Goal: Information Seeking & Learning: Check status

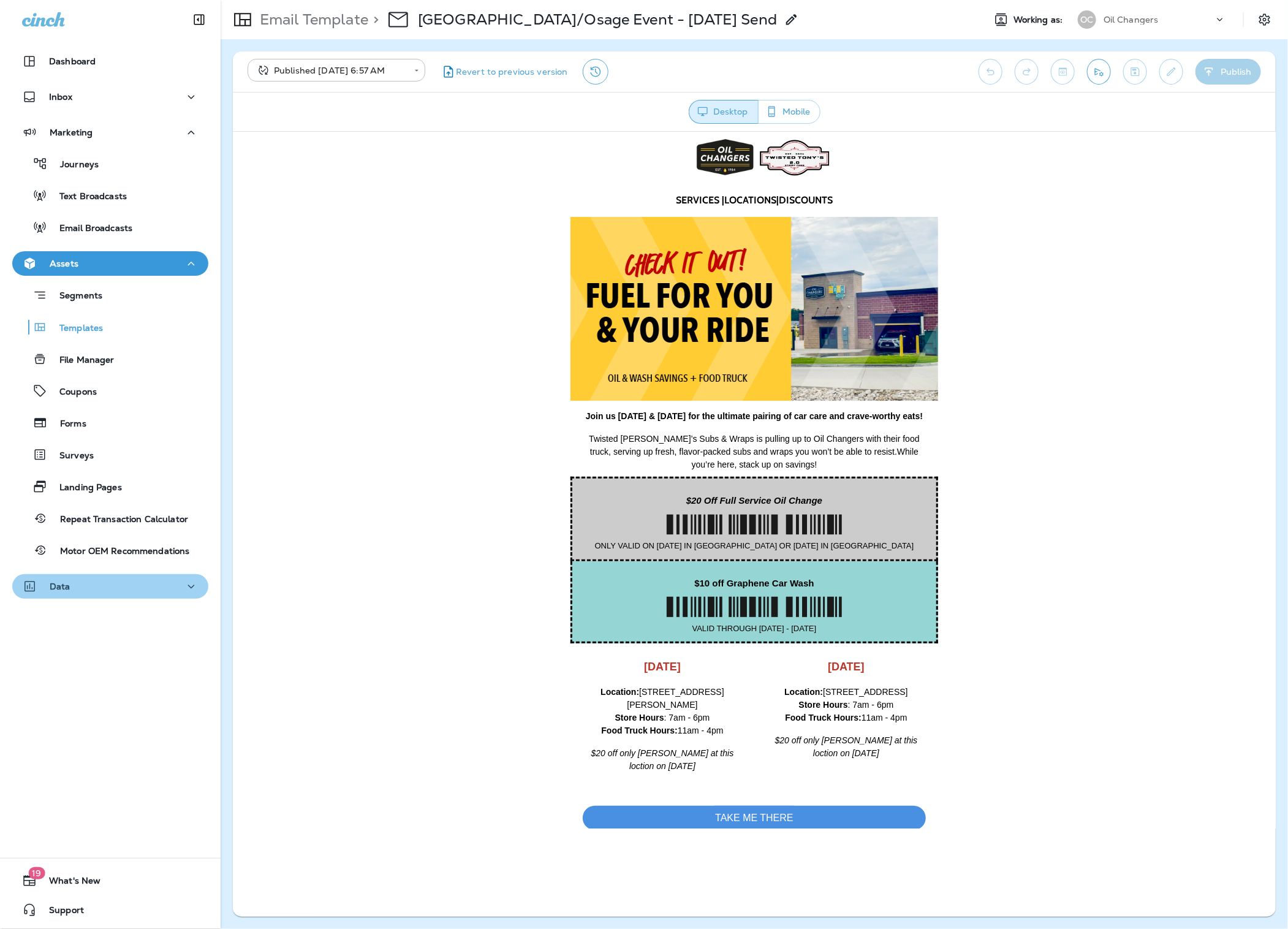
click at [107, 597] on button "Data" at bounding box center [110, 586] width 196 height 25
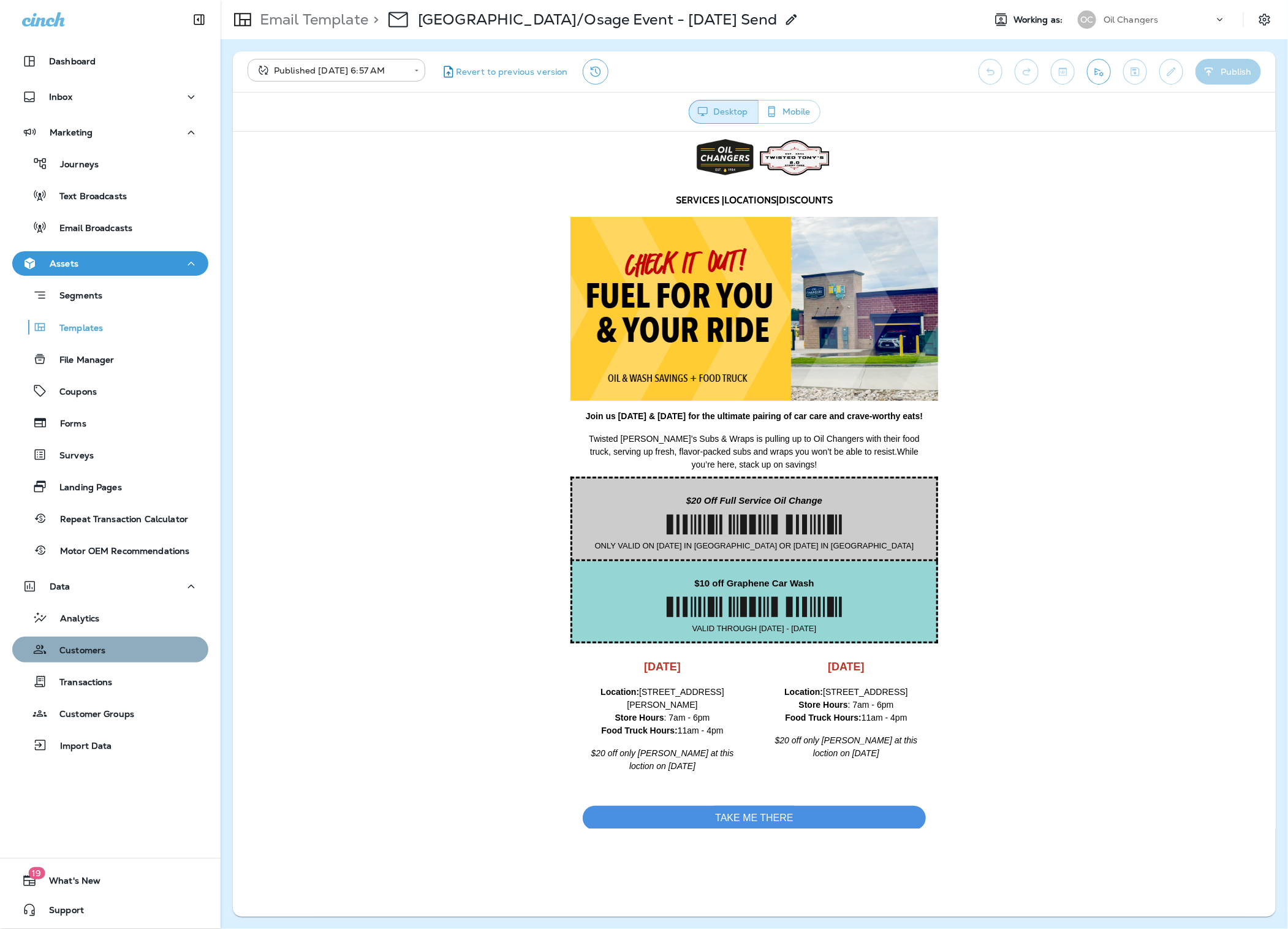
click at [100, 655] on p "Customers" at bounding box center [76, 650] width 59 height 12
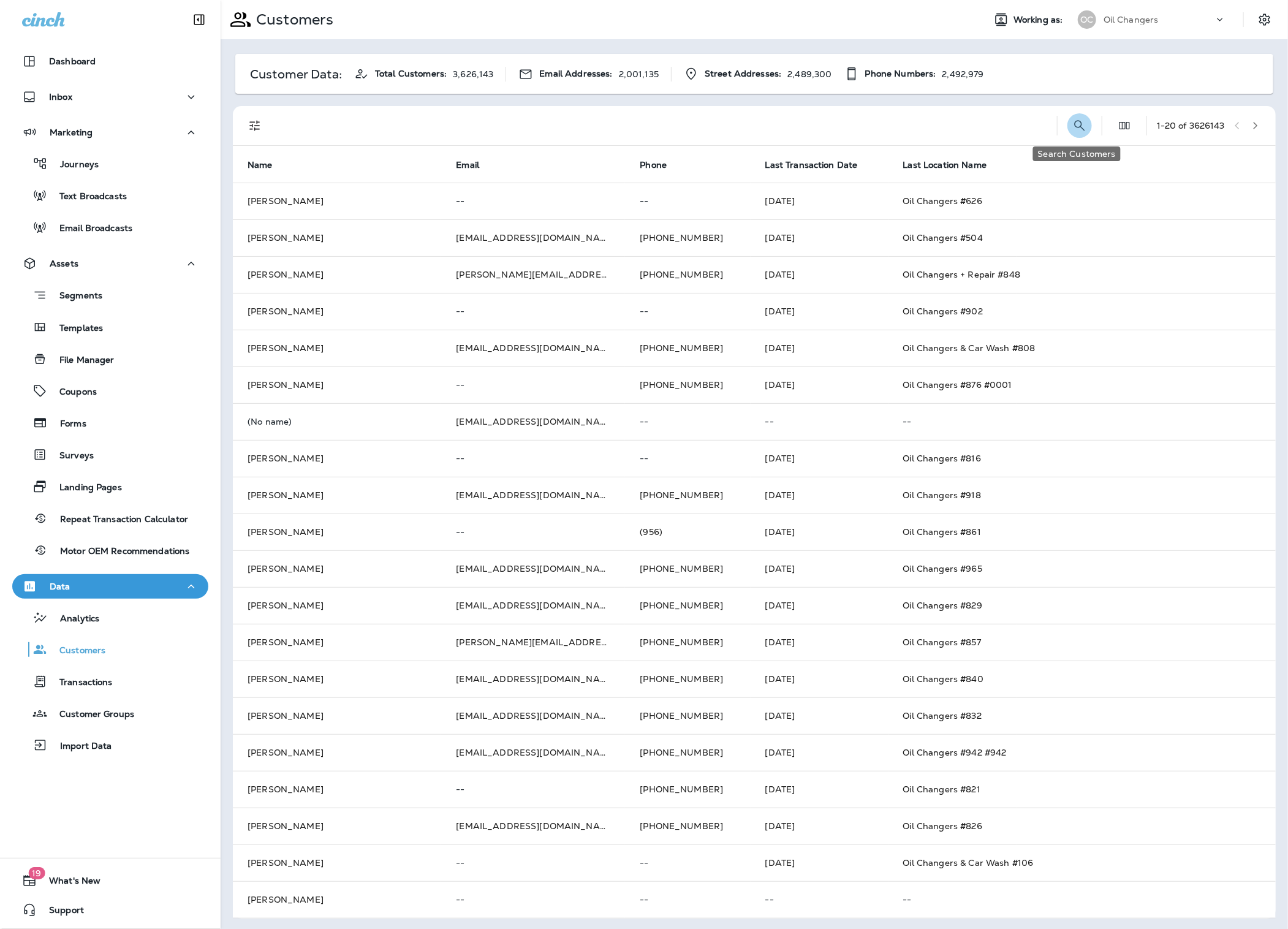
click at [1075, 125] on icon "Search Customers" at bounding box center [1079, 125] width 14 height 14
type input "**********"
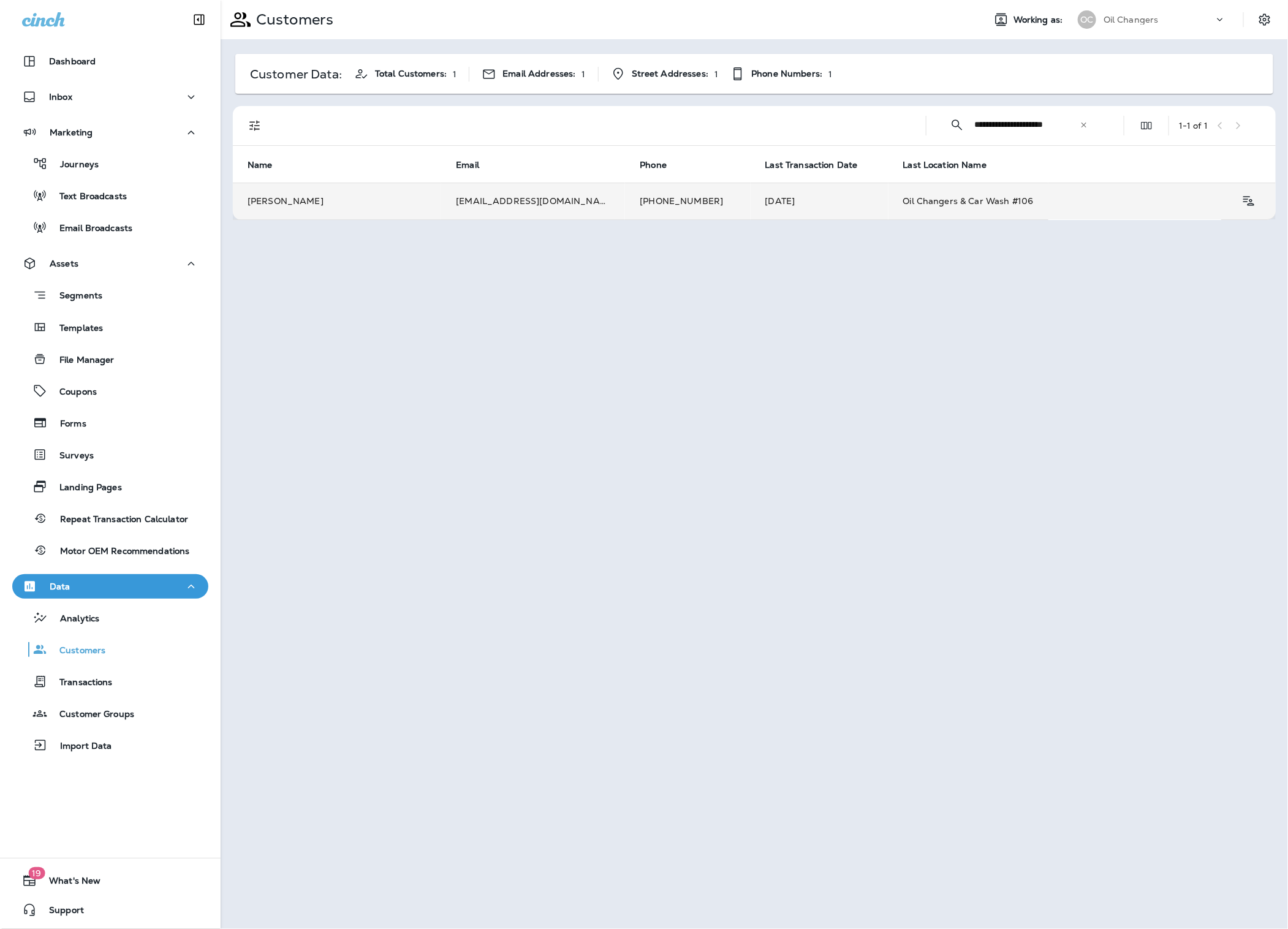
click at [537, 202] on td "[EMAIL_ADDRESS][DOMAIN_NAME]" at bounding box center [533, 200] width 184 height 36
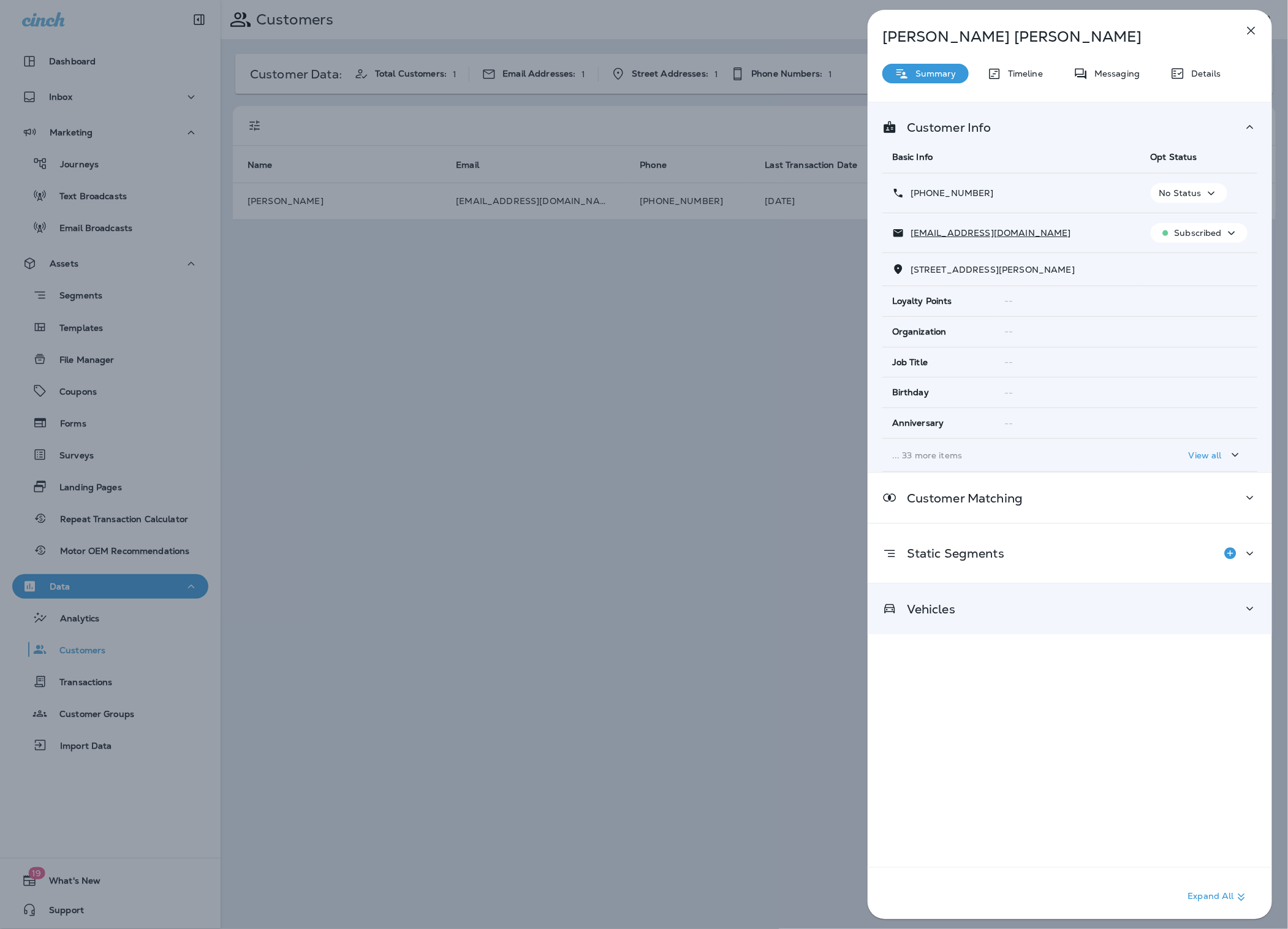
click at [966, 600] on div "Vehicles" at bounding box center [1070, 608] width 405 height 50
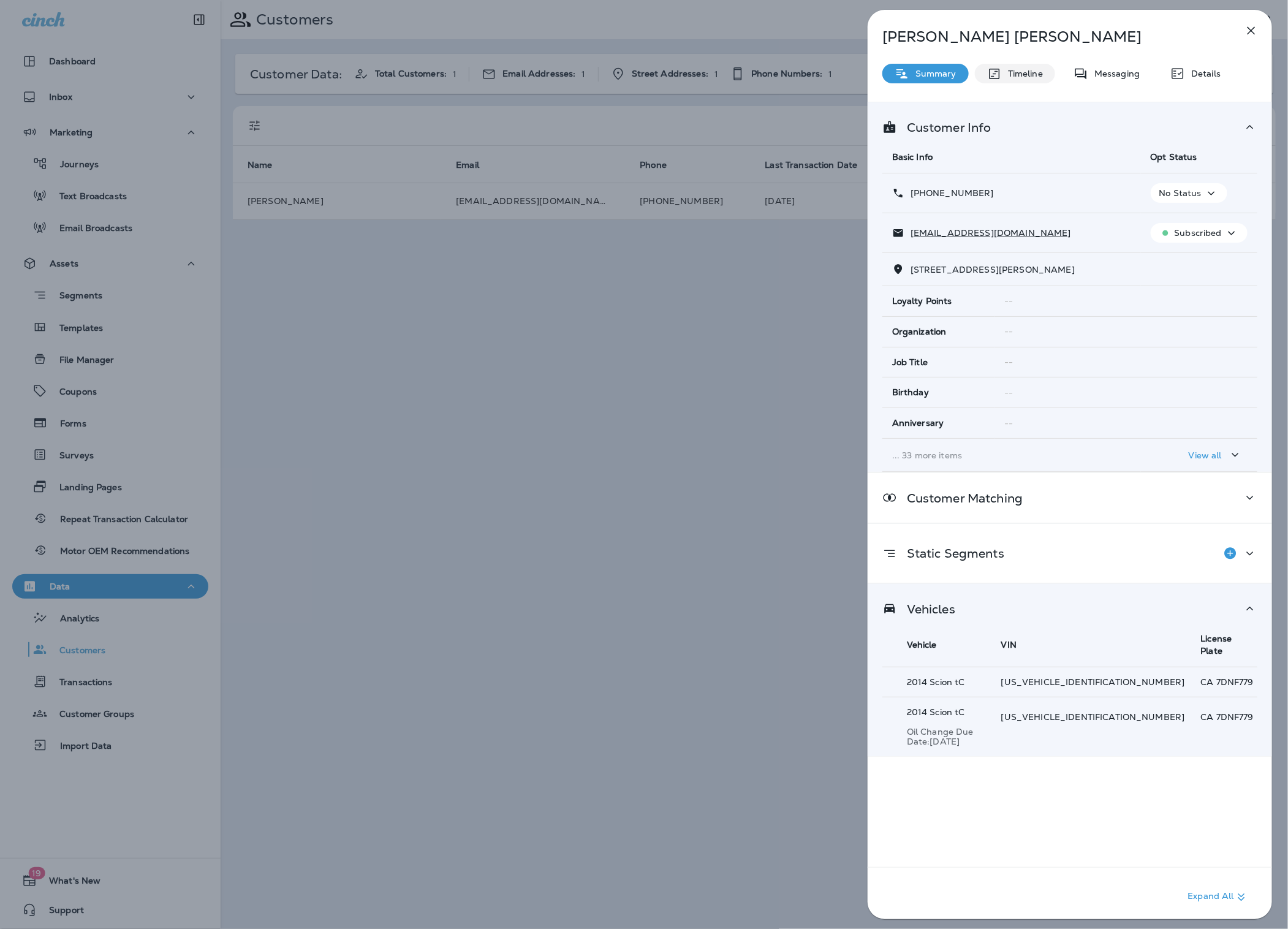
click at [1019, 64] on div "Timeline" at bounding box center [1015, 74] width 81 height 19
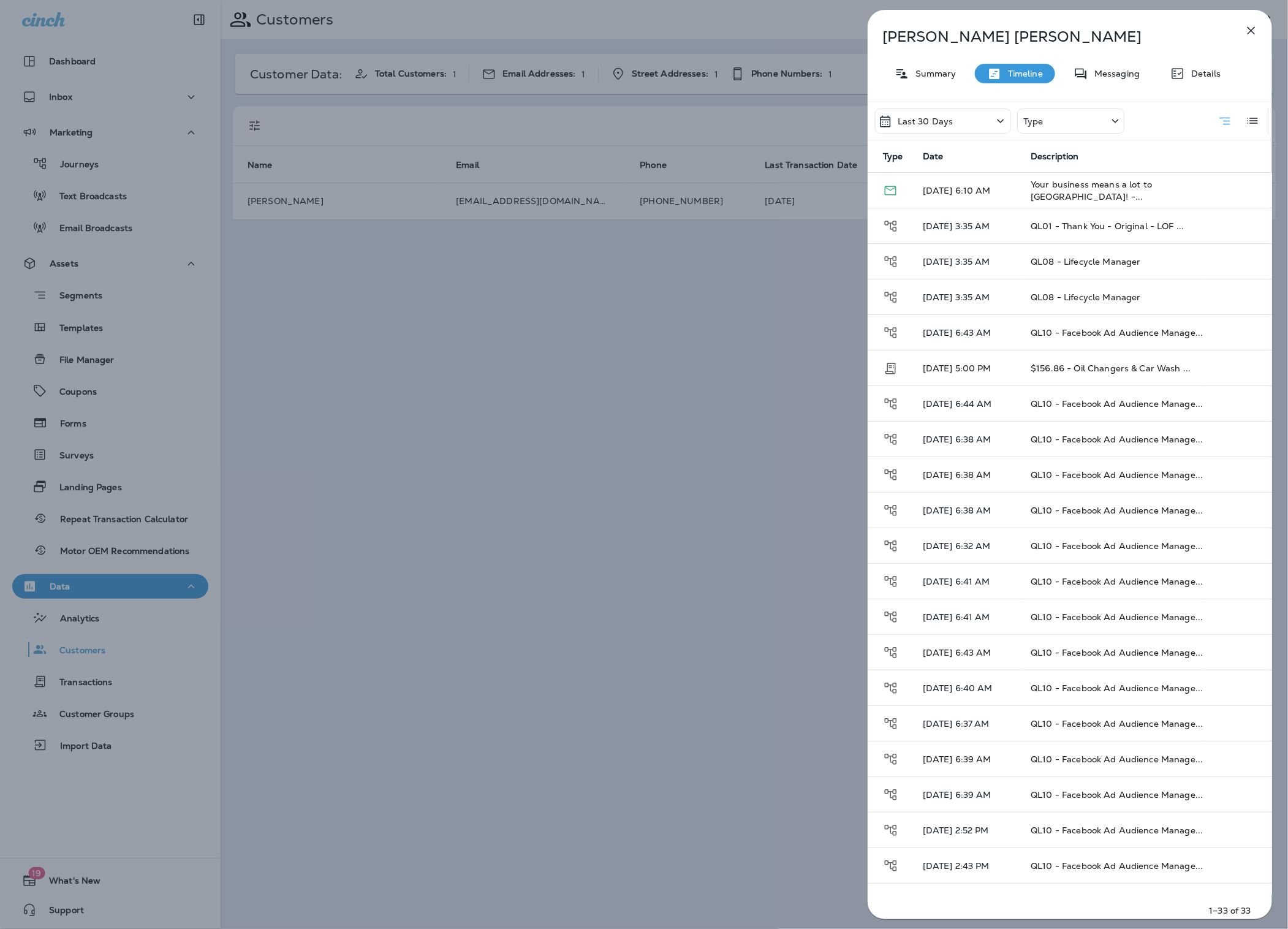
click at [969, 122] on div "Last 30 Days" at bounding box center [943, 121] width 136 height 25
click at [938, 171] on div "All" at bounding box center [944, 178] width 191 height 30
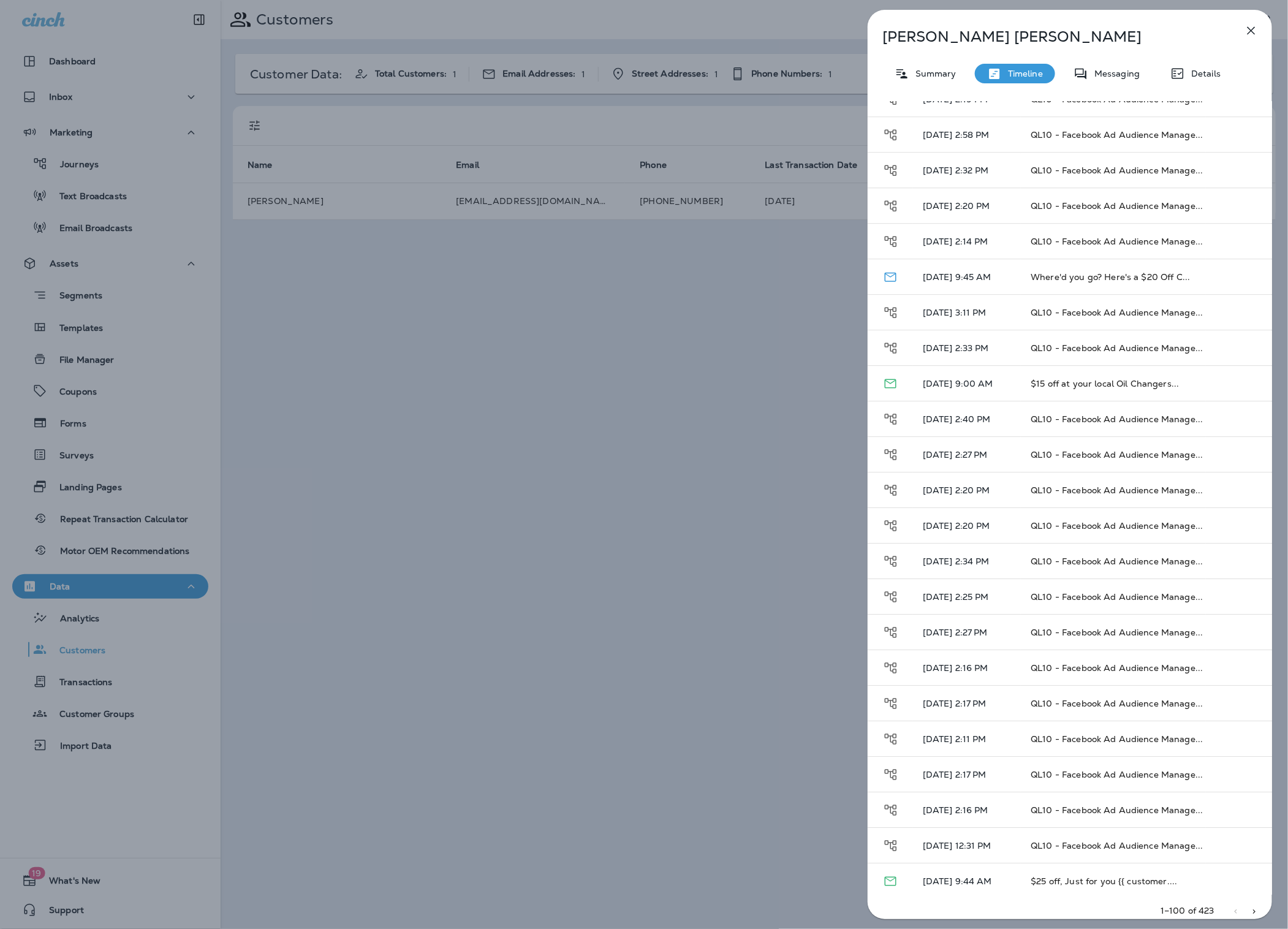
scroll to position [2016, 0]
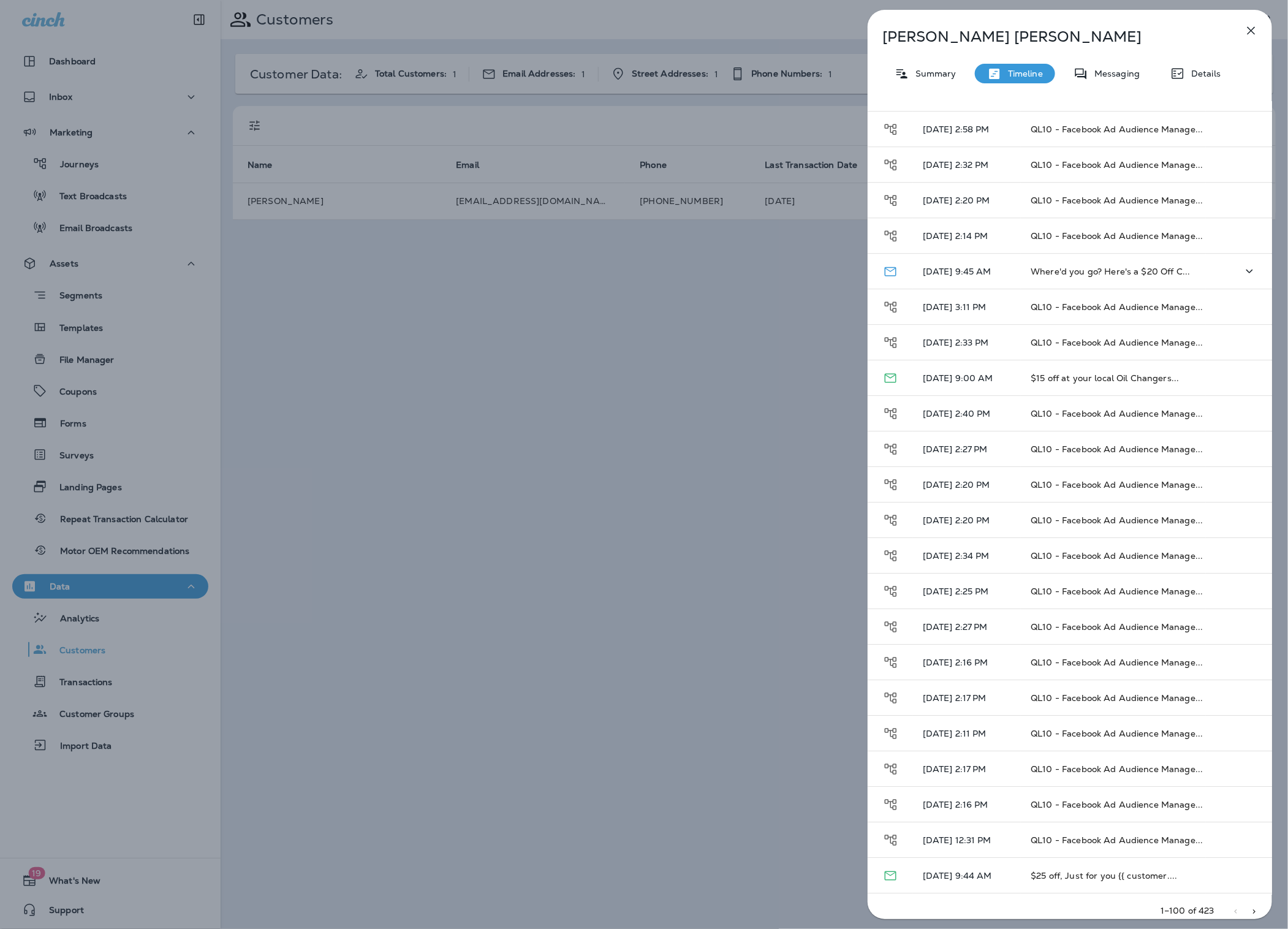
click at [954, 270] on td "[DATE] 9:45 AM" at bounding box center [967, 272] width 109 height 36
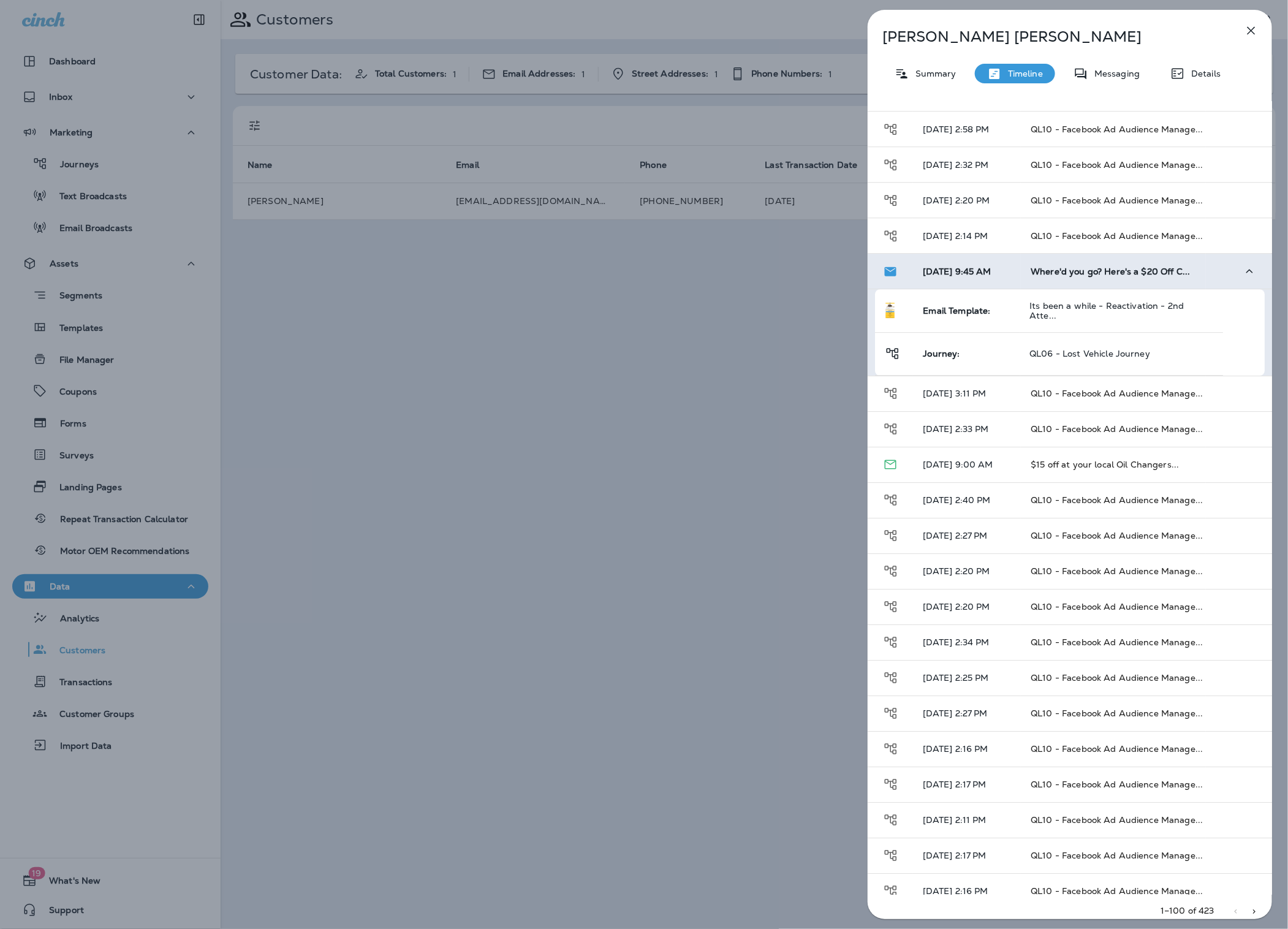
click at [954, 270] on td "[DATE] 9:45 AM" at bounding box center [967, 272] width 109 height 36
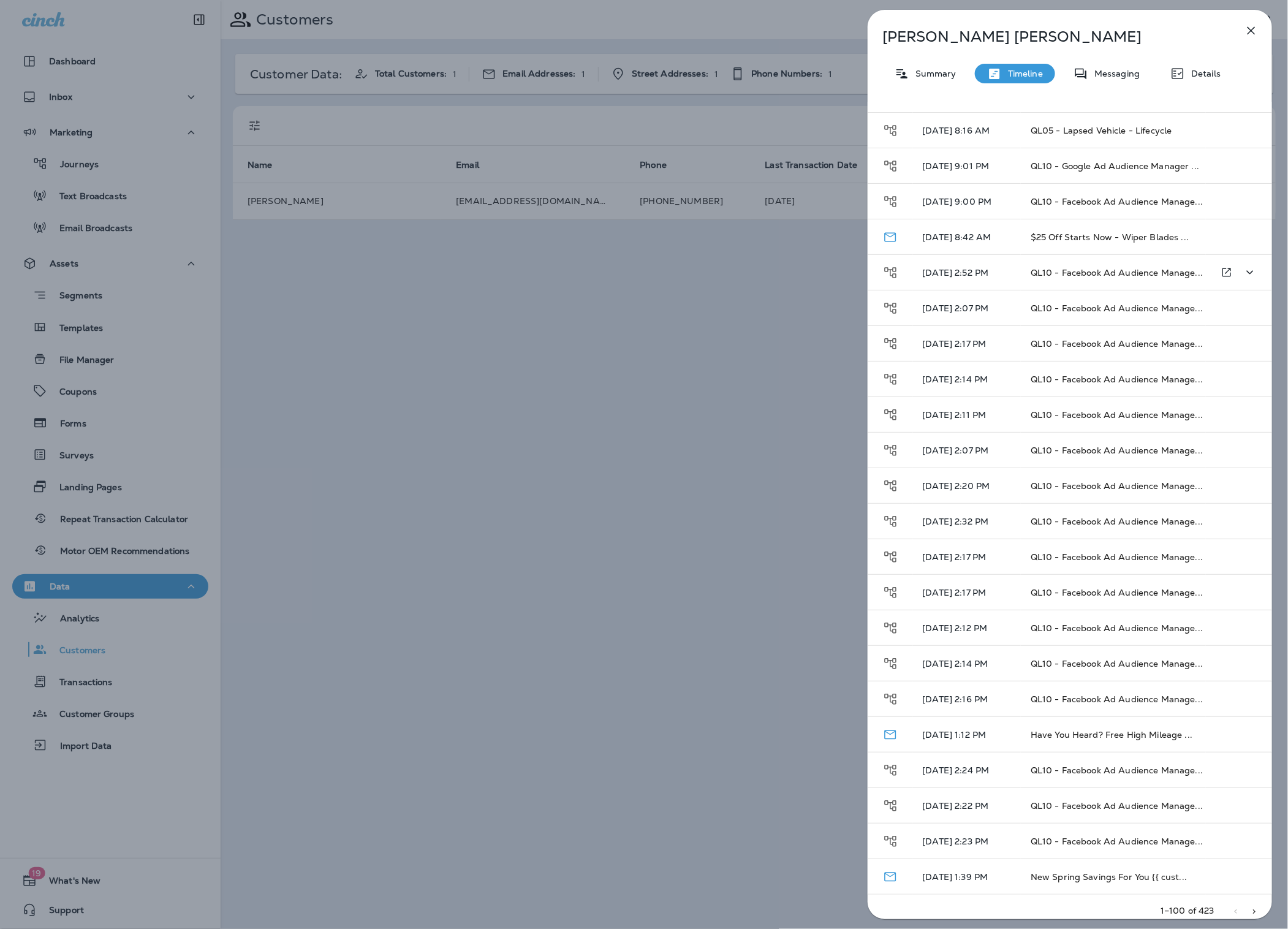
scroll to position [2843, 0]
click at [1257, 910] on icon "Go to next page" at bounding box center [1254, 911] width 8 height 8
click at [969, 418] on td "[DATE] 8:32 AM" at bounding box center [967, 415] width 109 height 36
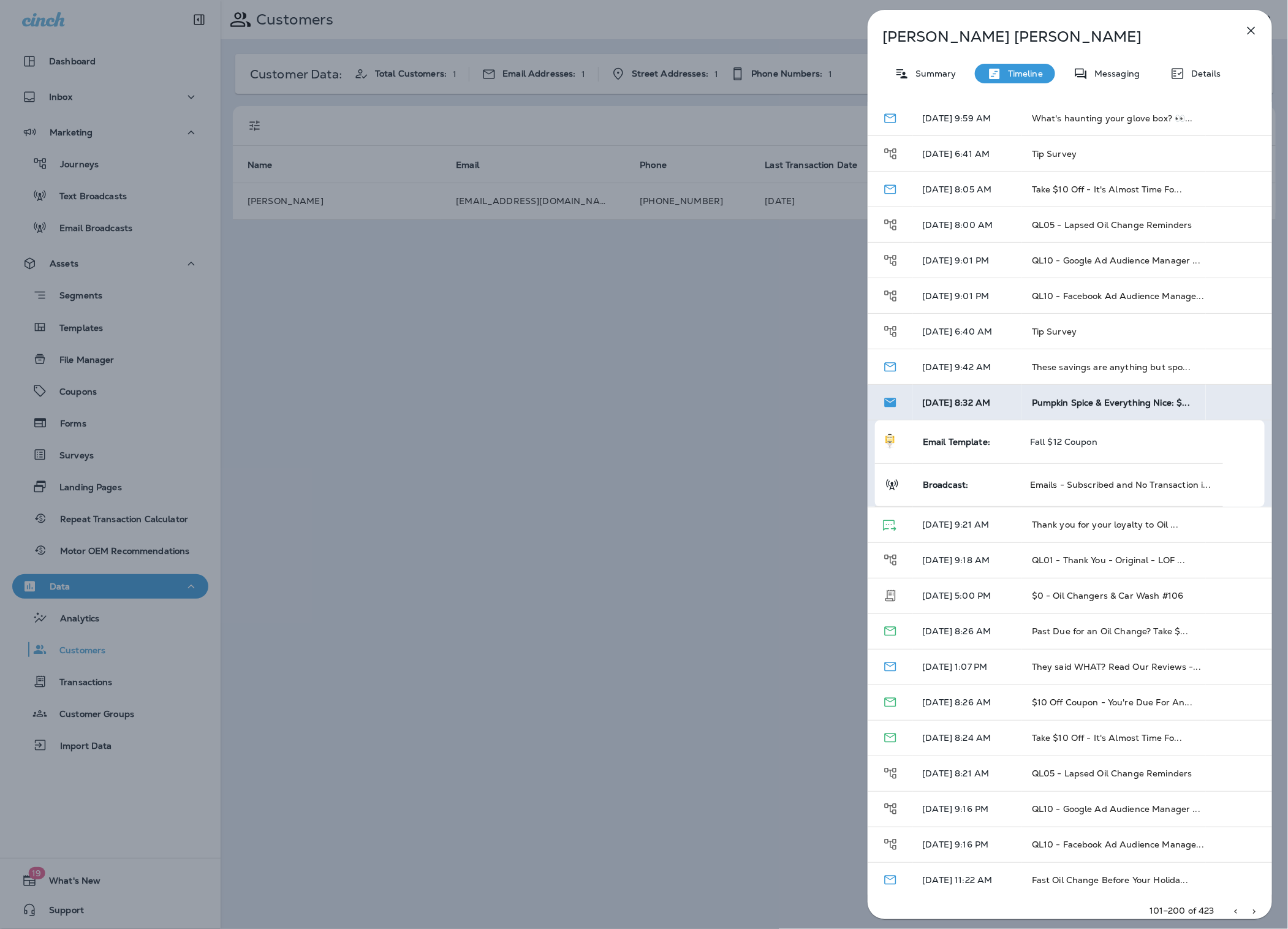
click at [759, 482] on div "[PERSON_NAME] Summary Timeline Messaging Details All Type Type Date Description…" at bounding box center [644, 464] width 1288 height 929
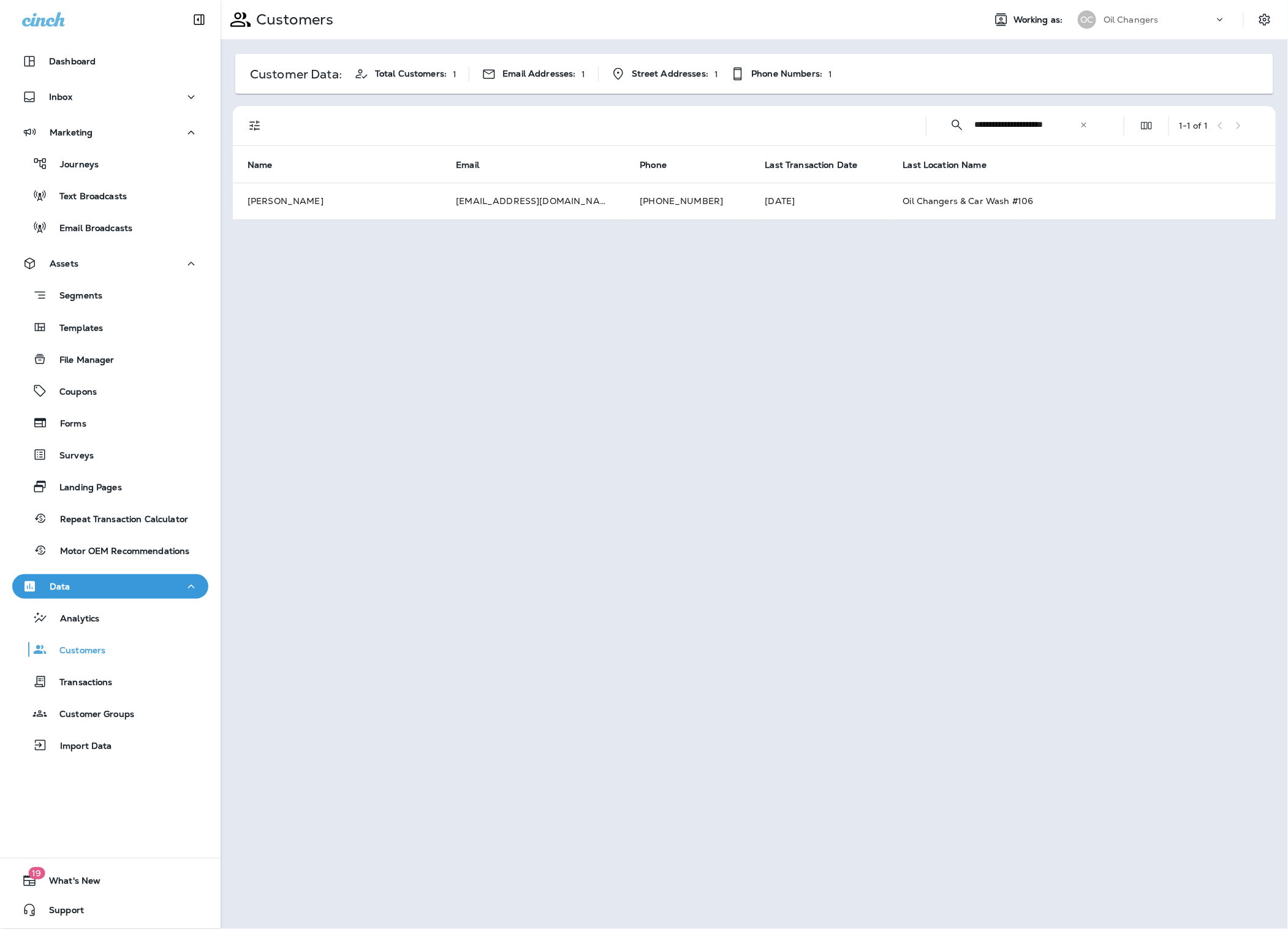
drag, startPoint x: 1084, startPoint y: 128, endPoint x: 1074, endPoint y: 129, distance: 10.0
click at [1084, 128] on icon at bounding box center [1084, 125] width 8 height 8
click at [1068, 129] on input "text" at bounding box center [1037, 125] width 127 height 32
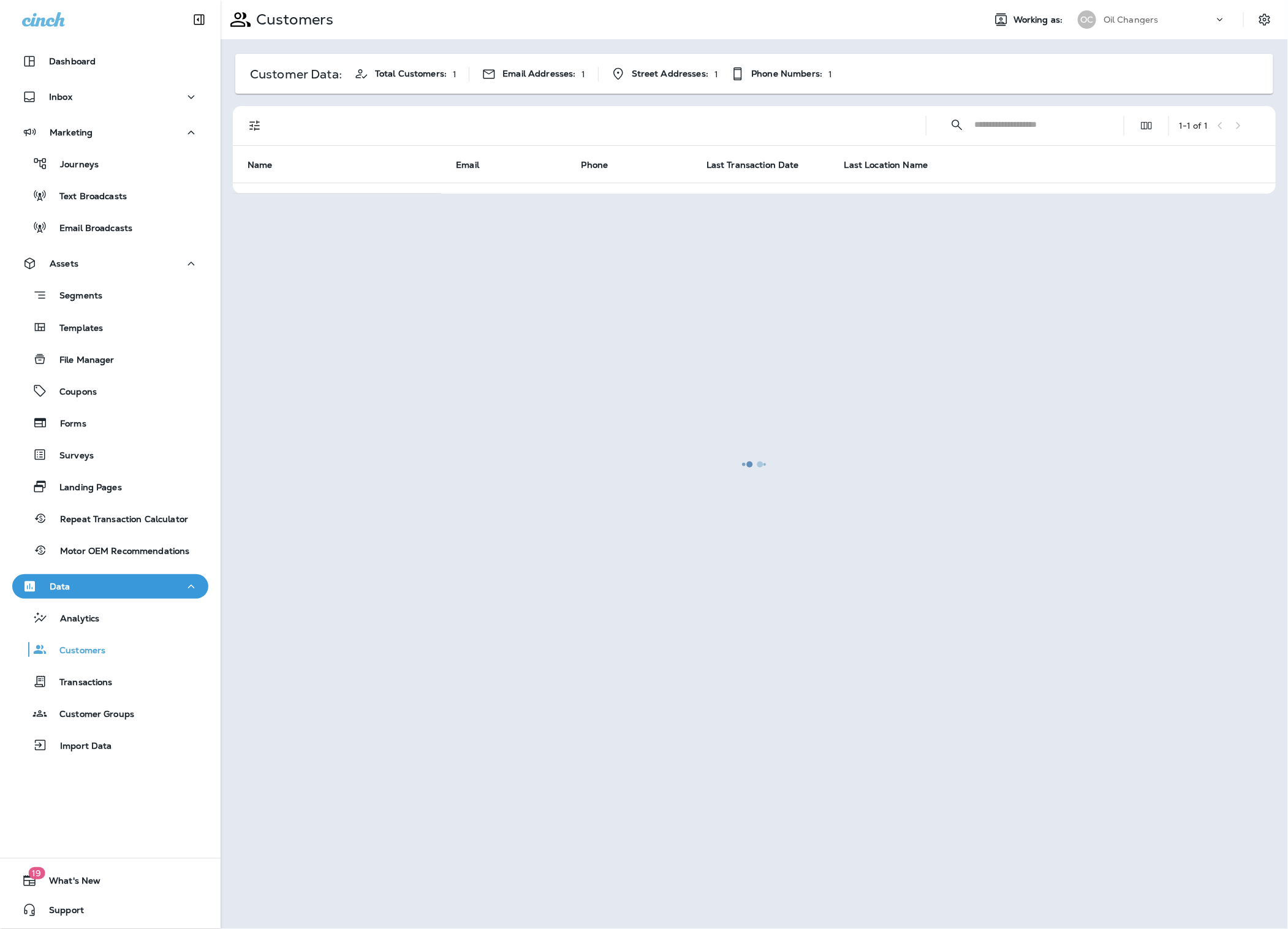
paste input "**********"
type input "**********"
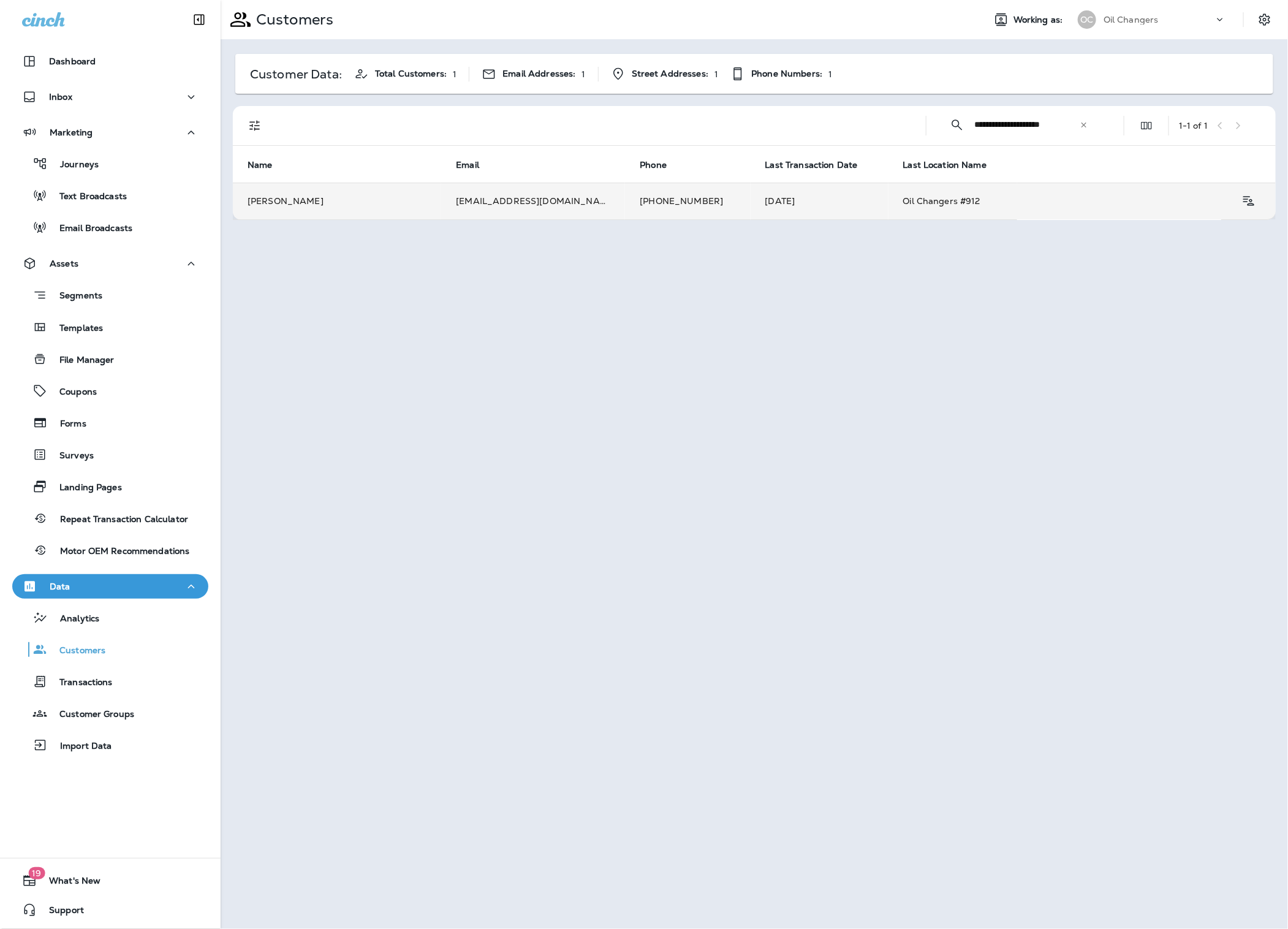
click at [456, 205] on td "[EMAIL_ADDRESS][DOMAIN_NAME]" at bounding box center [533, 200] width 184 height 36
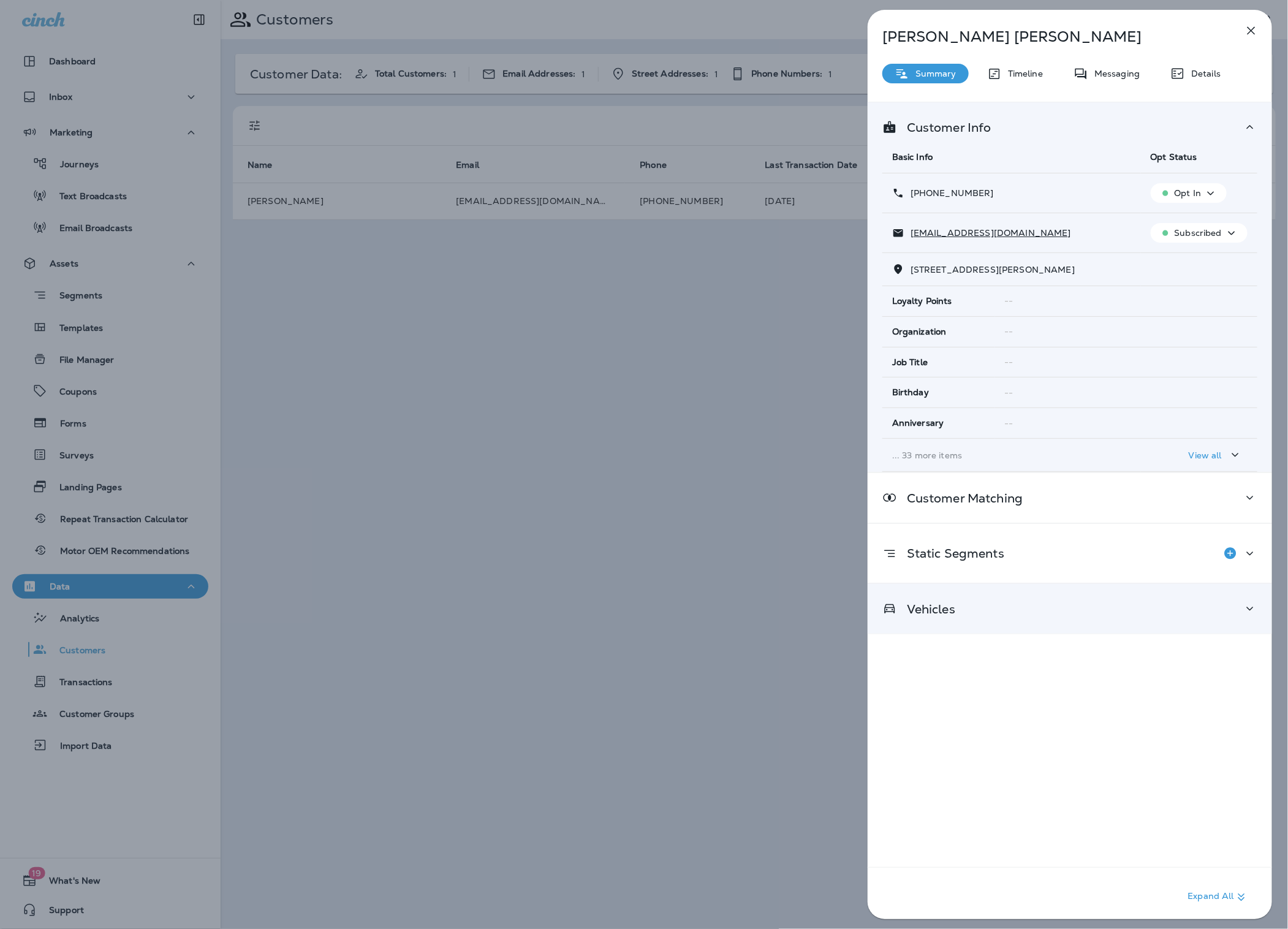
click at [983, 622] on div "Vehicles" at bounding box center [1070, 608] width 405 height 50
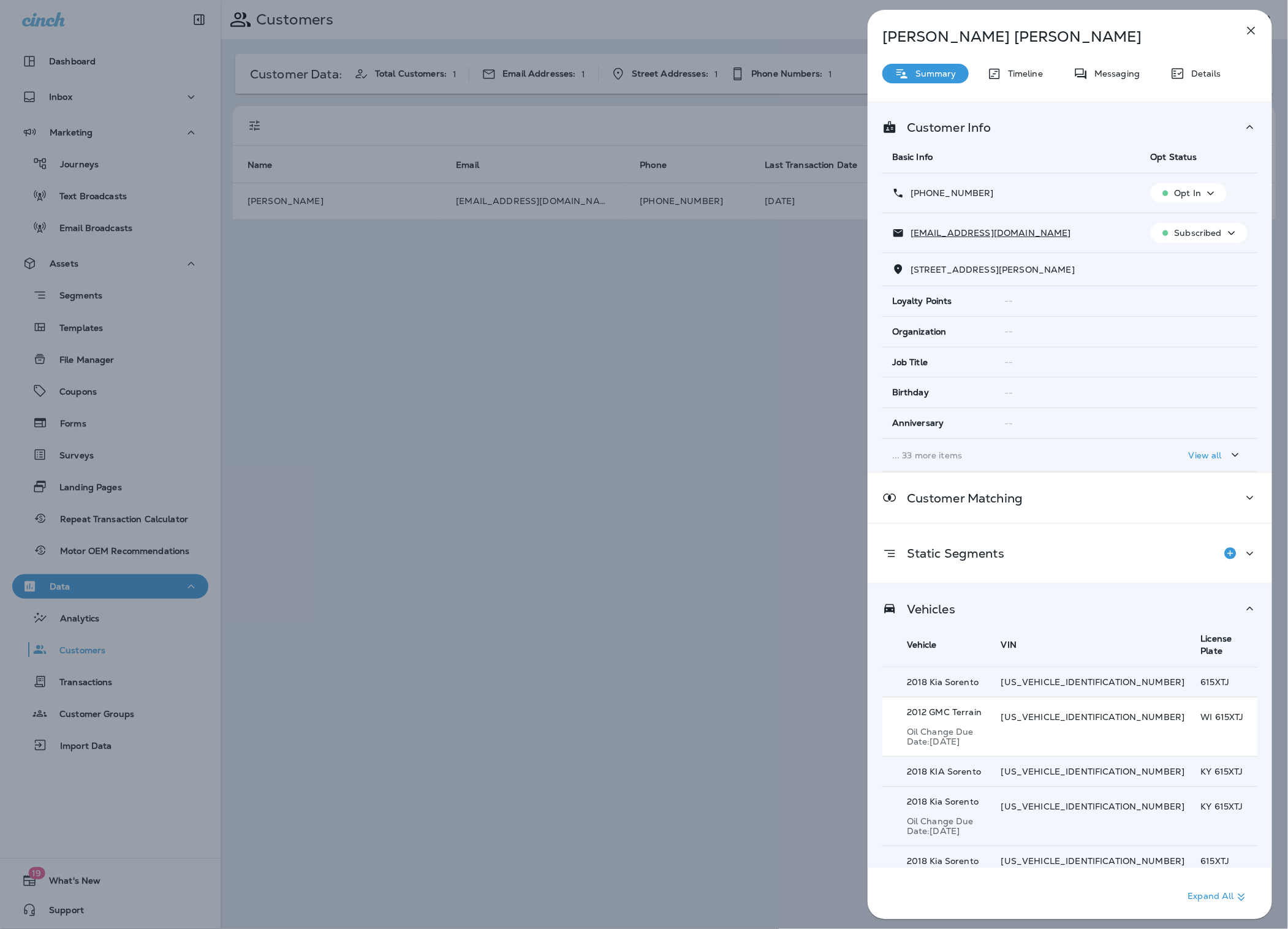
scroll to position [1, 0]
drag, startPoint x: 1193, startPoint y: 706, endPoint x: 1227, endPoint y: 707, distance: 34.0
click at [1227, 712] on p "WI 615XTJ" at bounding box center [1229, 716] width 56 height 10
copy p "615XTJ"
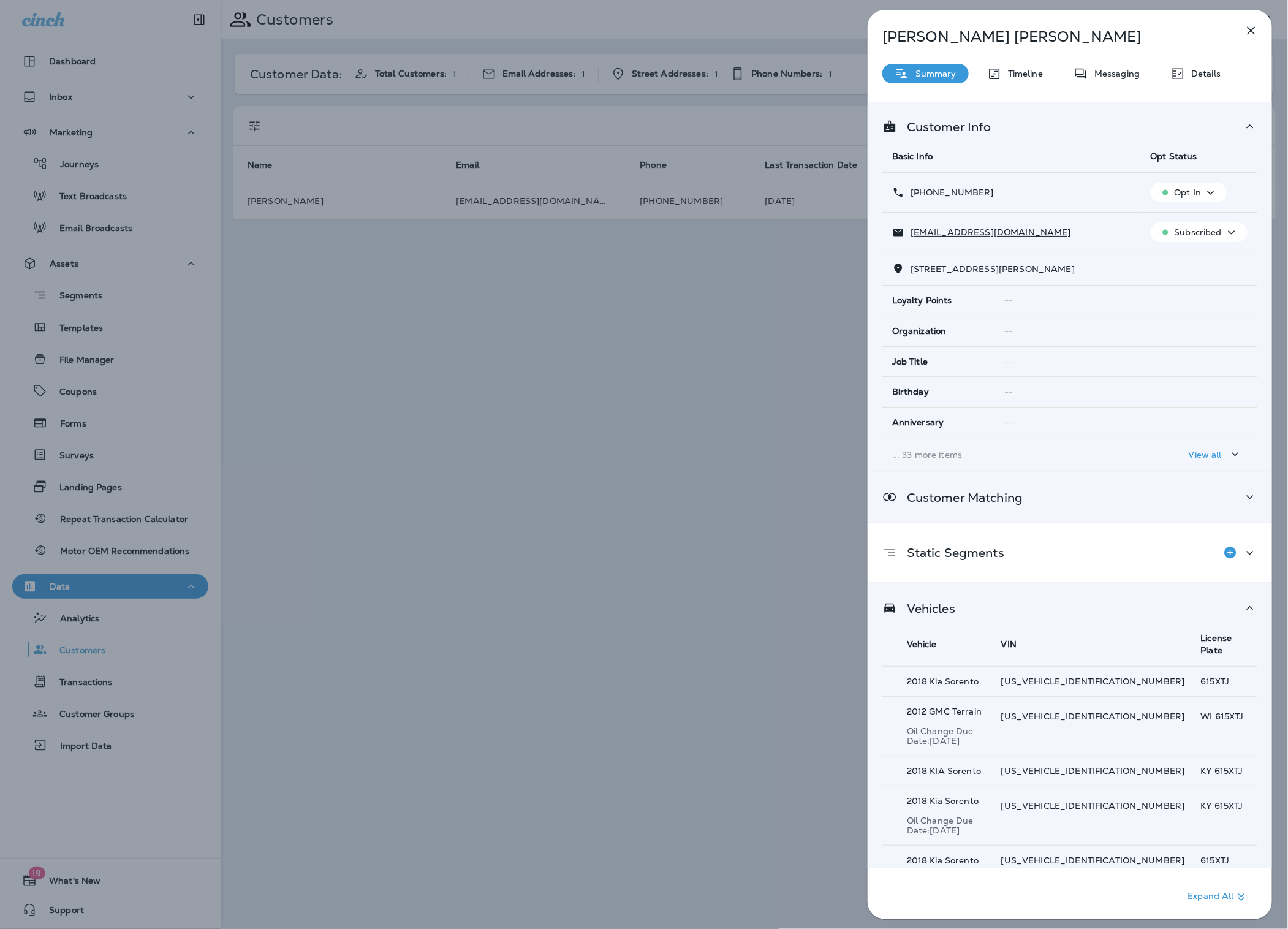
click at [994, 494] on p "Customer Matching" at bounding box center [960, 498] width 125 height 10
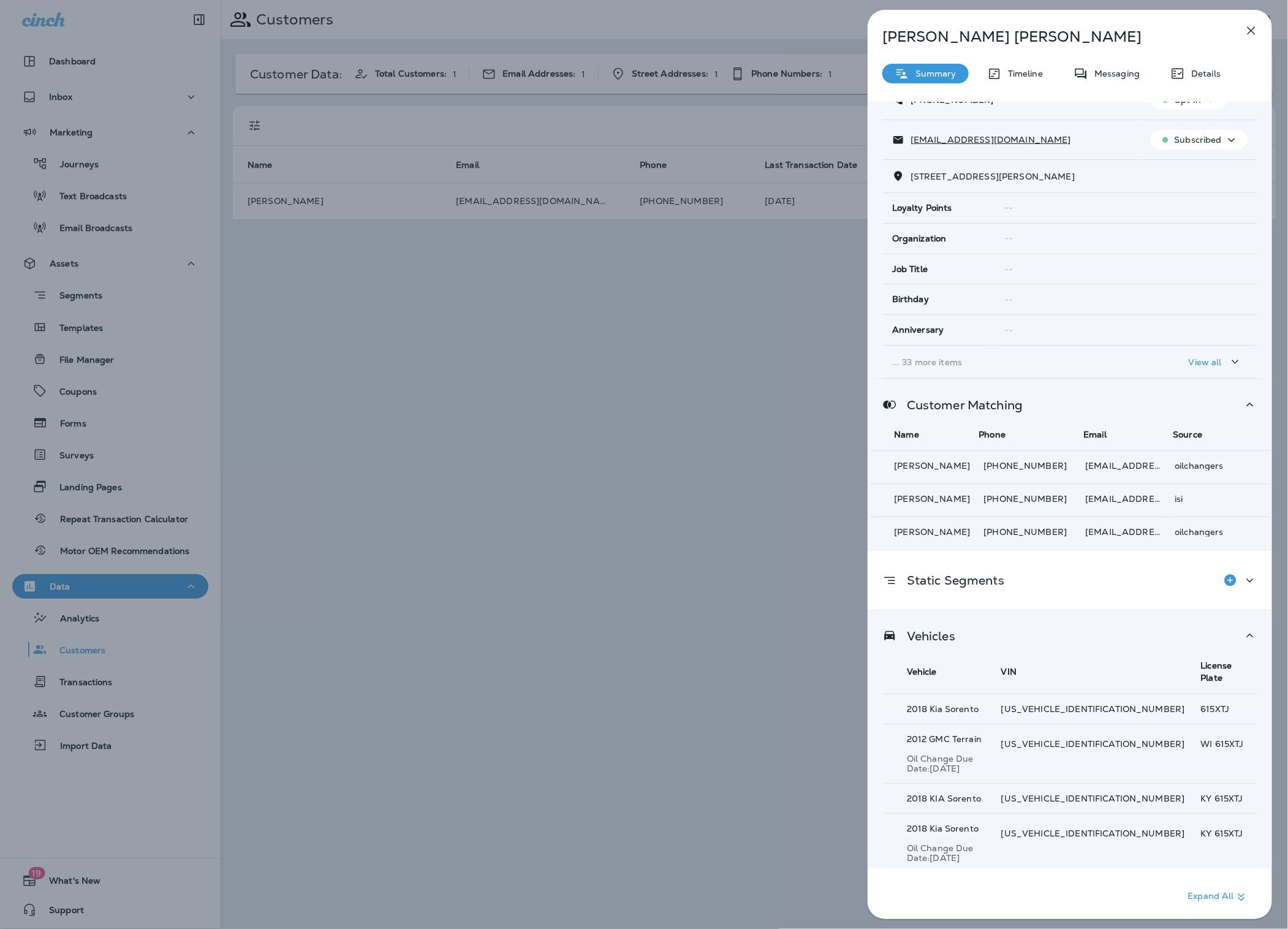
scroll to position [121, 0]
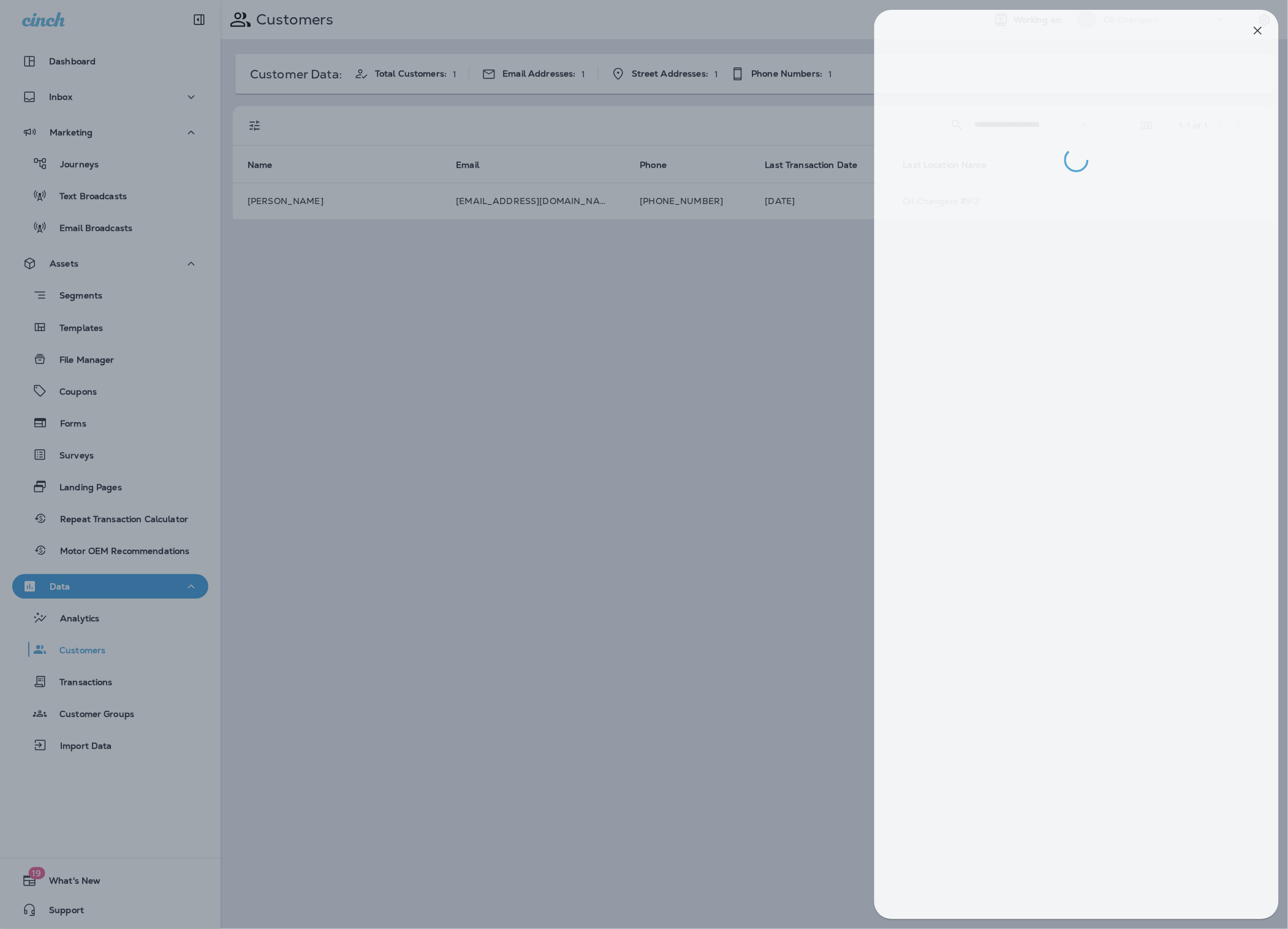
click at [762, 595] on div at bounding box center [651, 464] width 1288 height 929
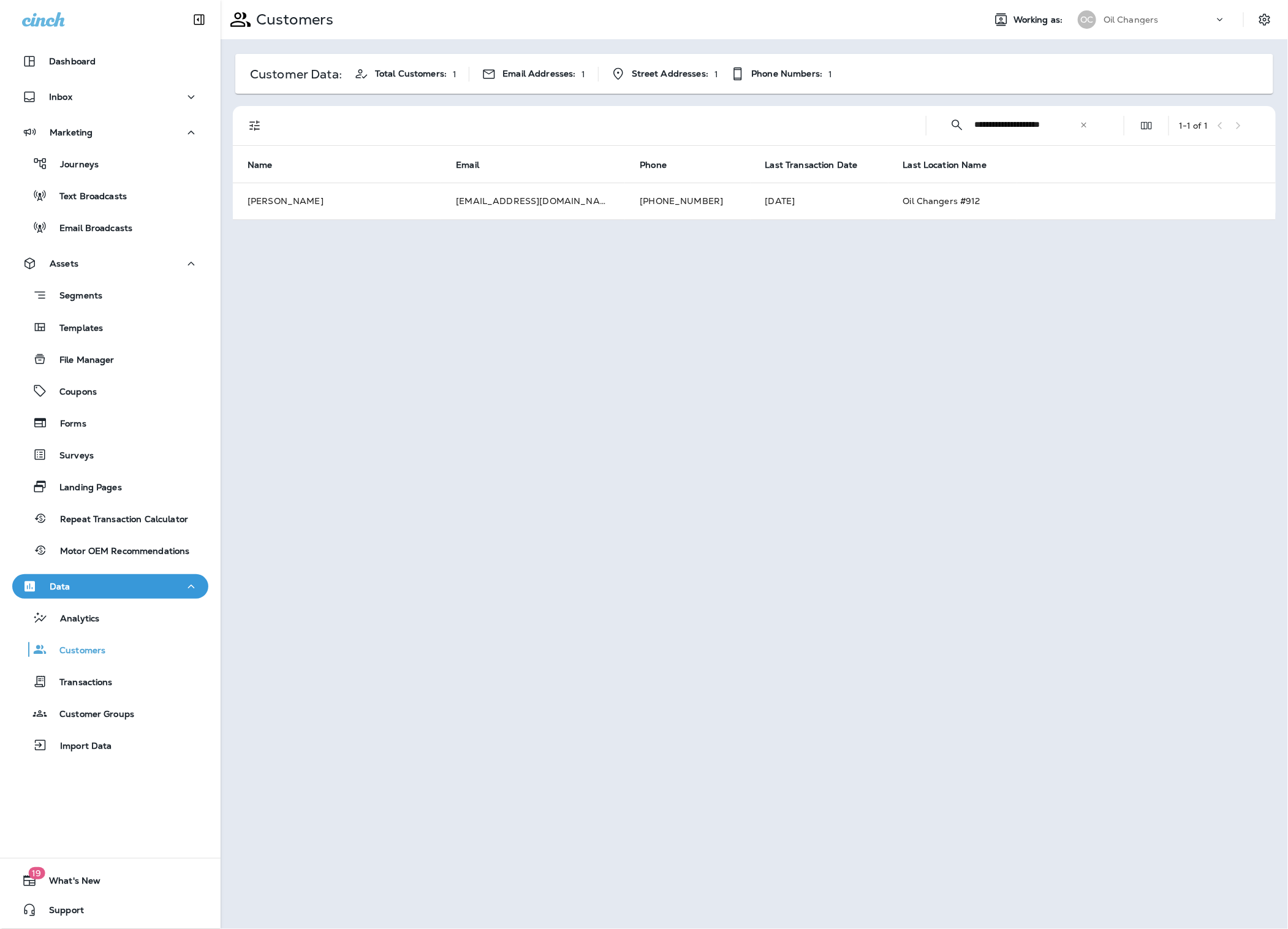
click at [1085, 125] on icon at bounding box center [1084, 125] width 8 height 8
click at [1065, 127] on input "text" at bounding box center [1037, 125] width 127 height 32
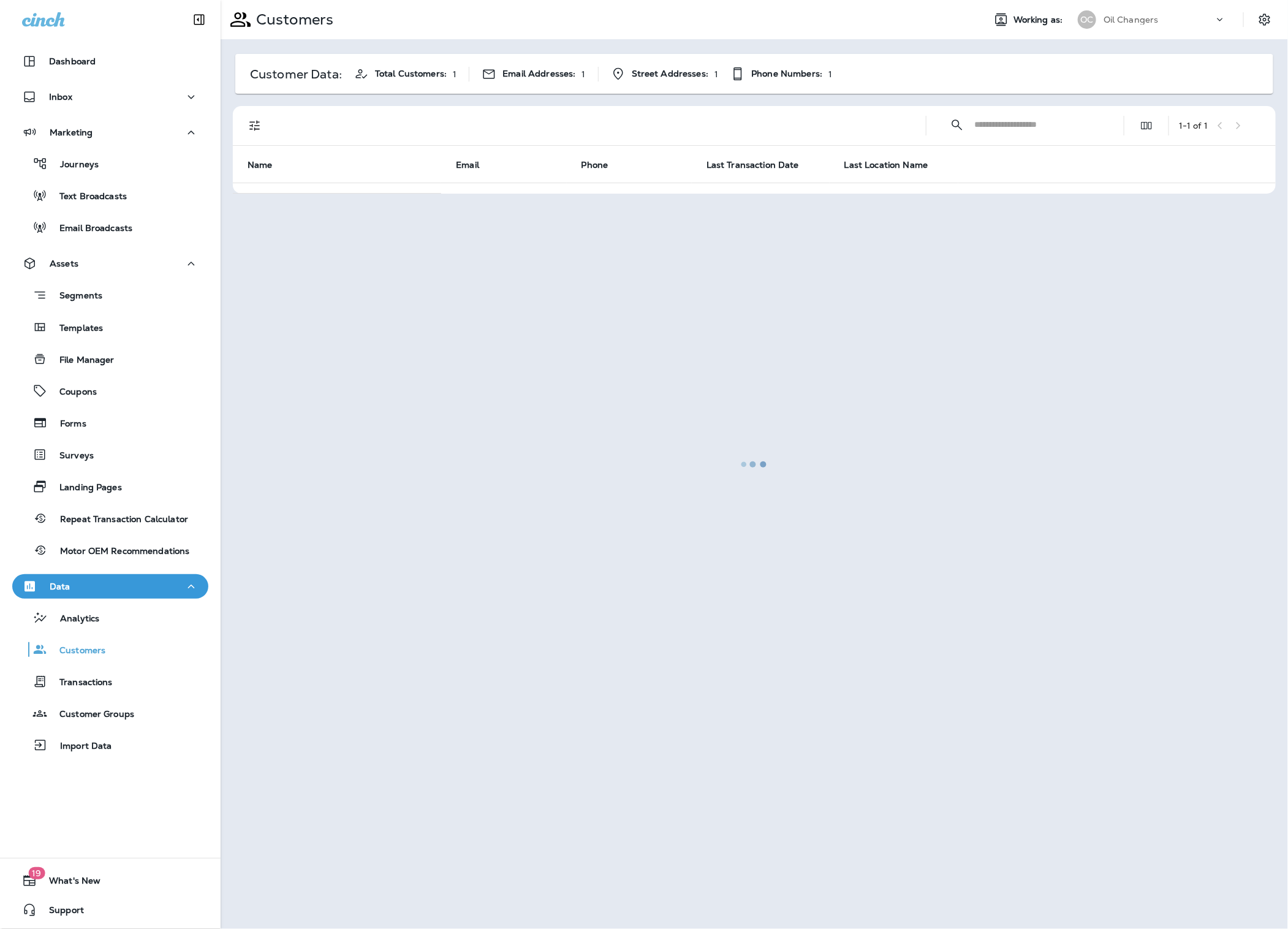
paste input "**********"
type input "**********"
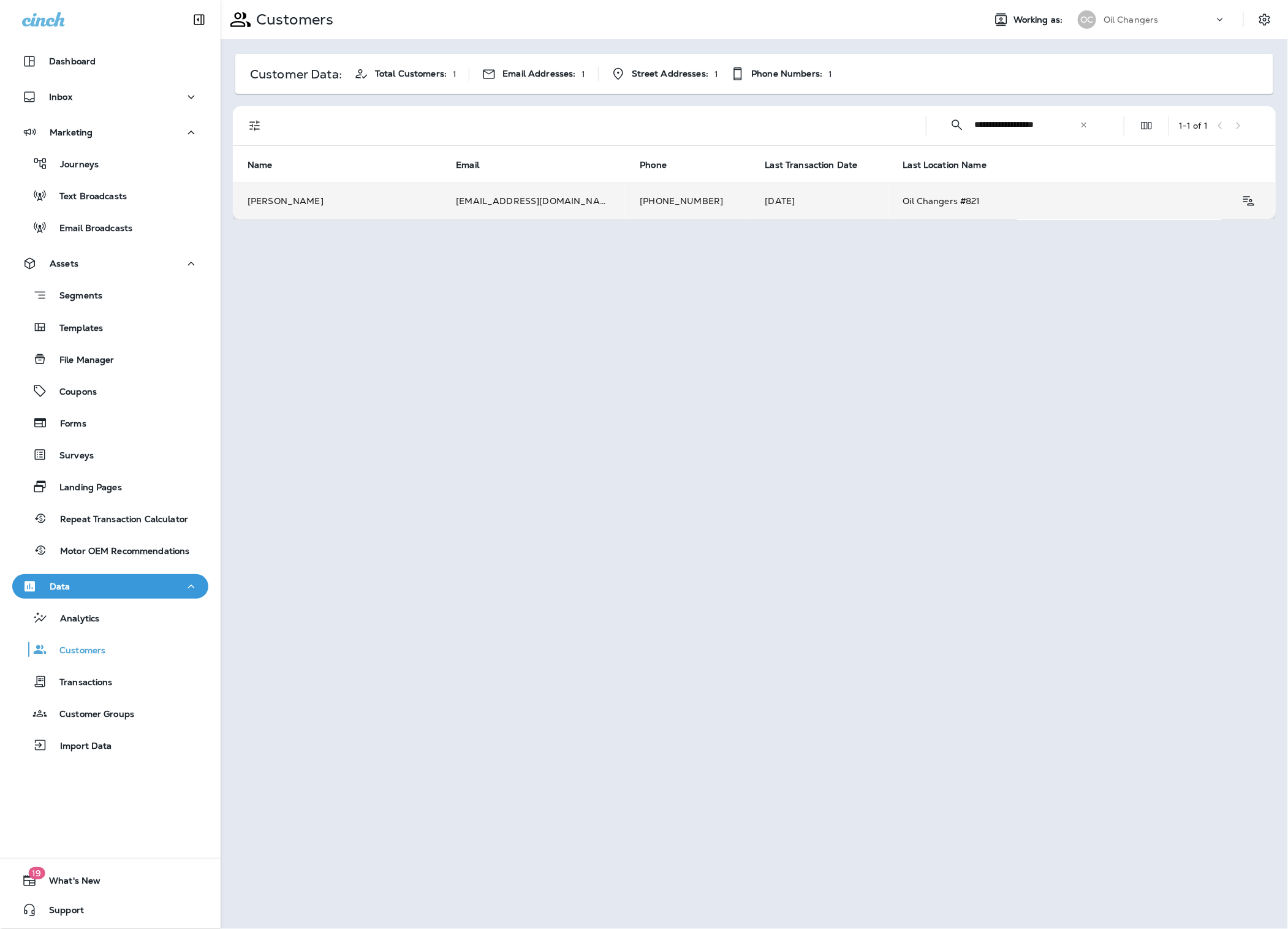
click at [395, 204] on td "[PERSON_NAME]" at bounding box center [337, 200] width 209 height 36
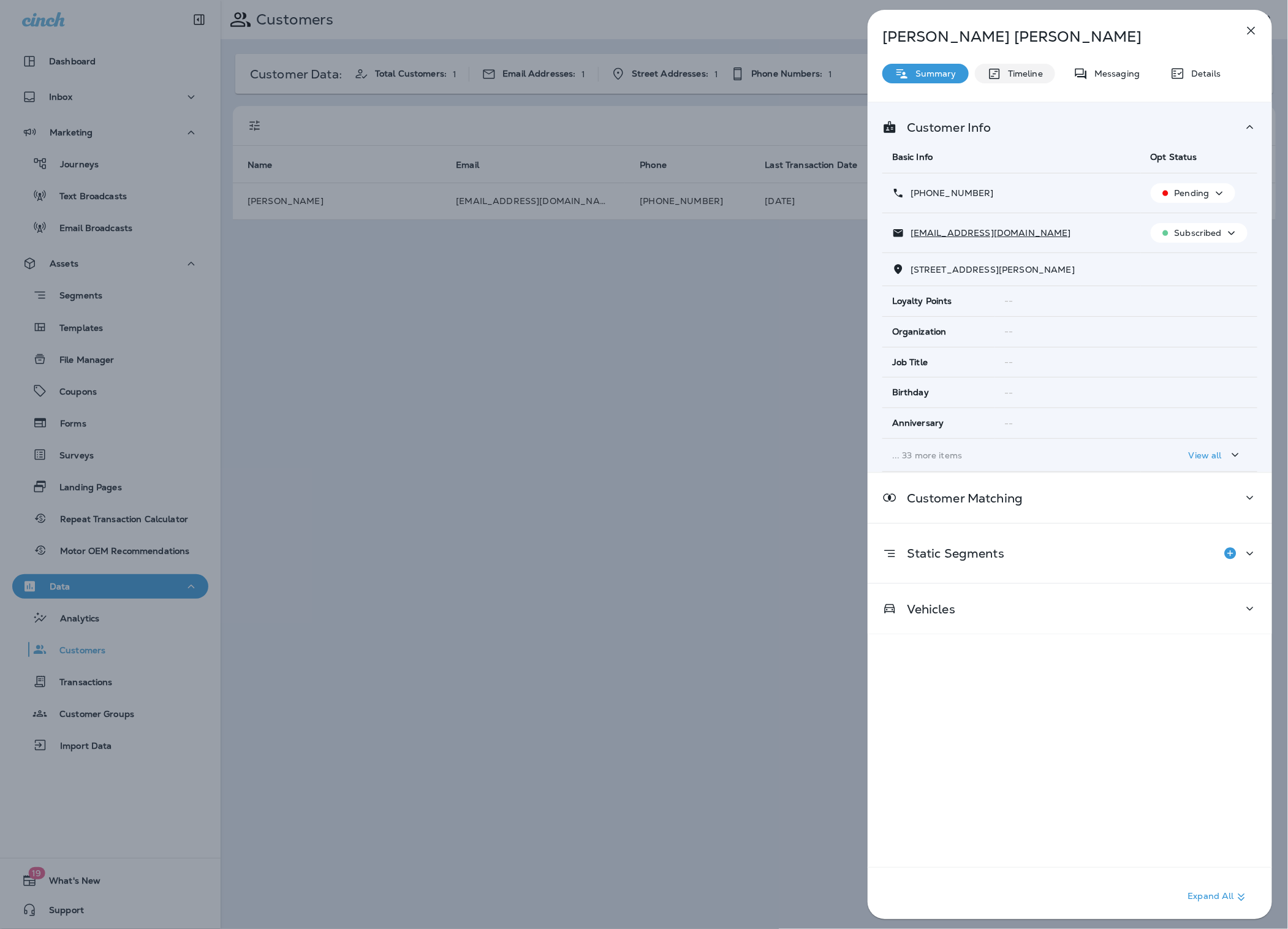
click at [1009, 72] on p "Timeline" at bounding box center [1023, 74] width 41 height 10
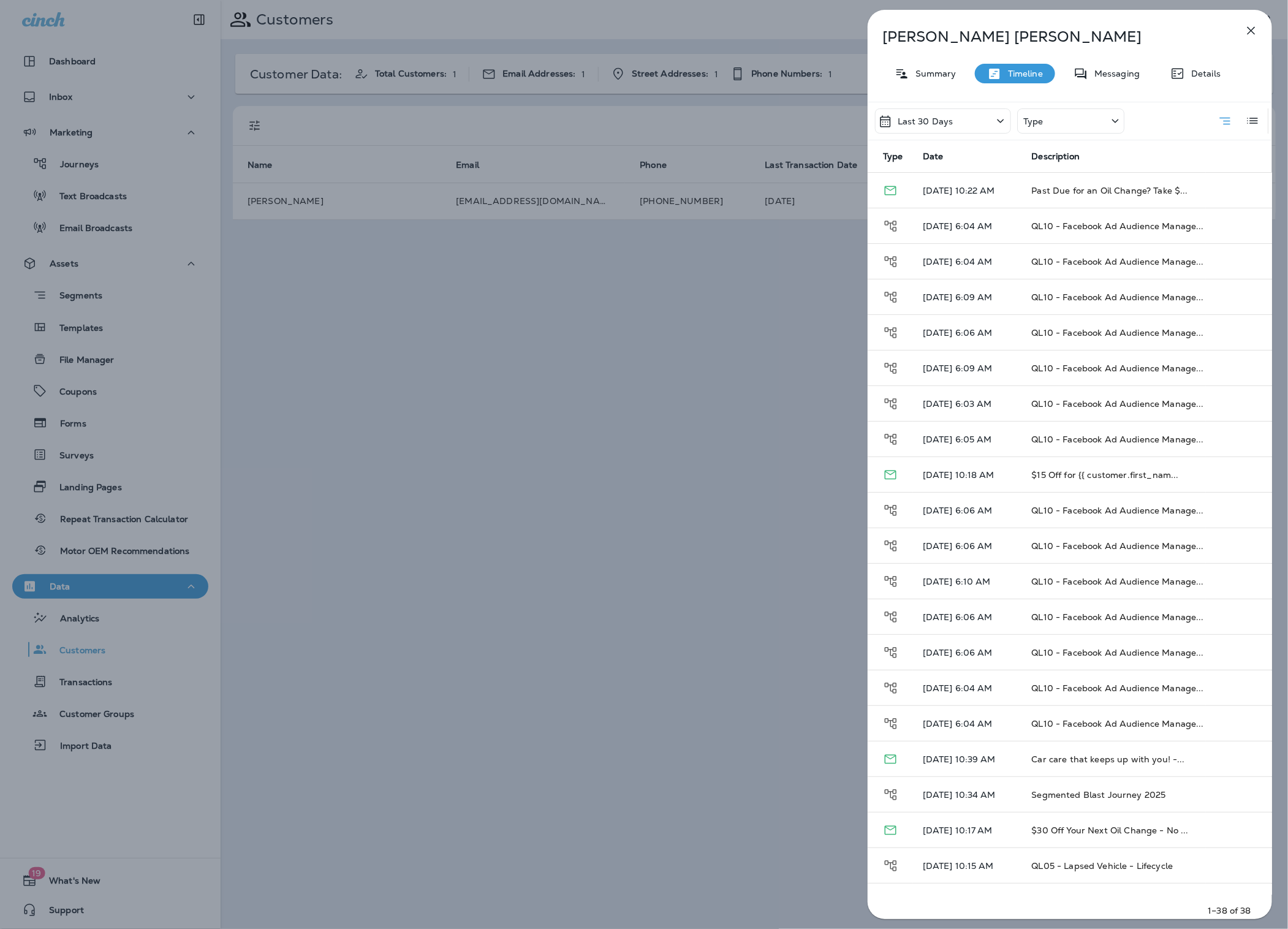
click at [997, 121] on icon at bounding box center [1000, 121] width 14 height 15
click at [931, 175] on div "All" at bounding box center [944, 178] width 191 height 30
click at [1077, 131] on div "Type" at bounding box center [1071, 121] width 107 height 25
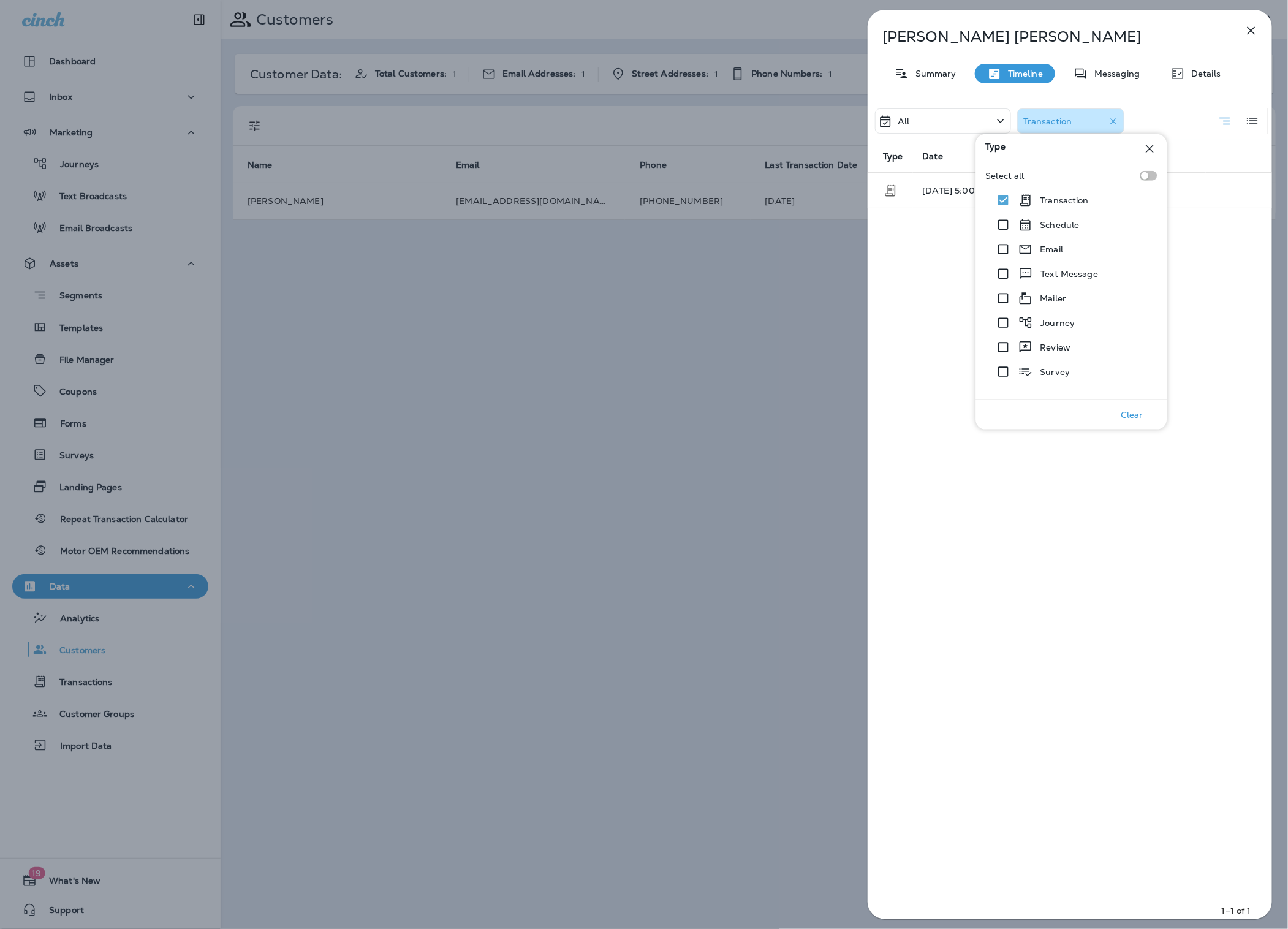
click at [917, 265] on div "All Transaction Type Date Description [DATE] 5:00 PM $260.91 - Oil Changers #82…" at bounding box center [1070, 514] width 405 height 824
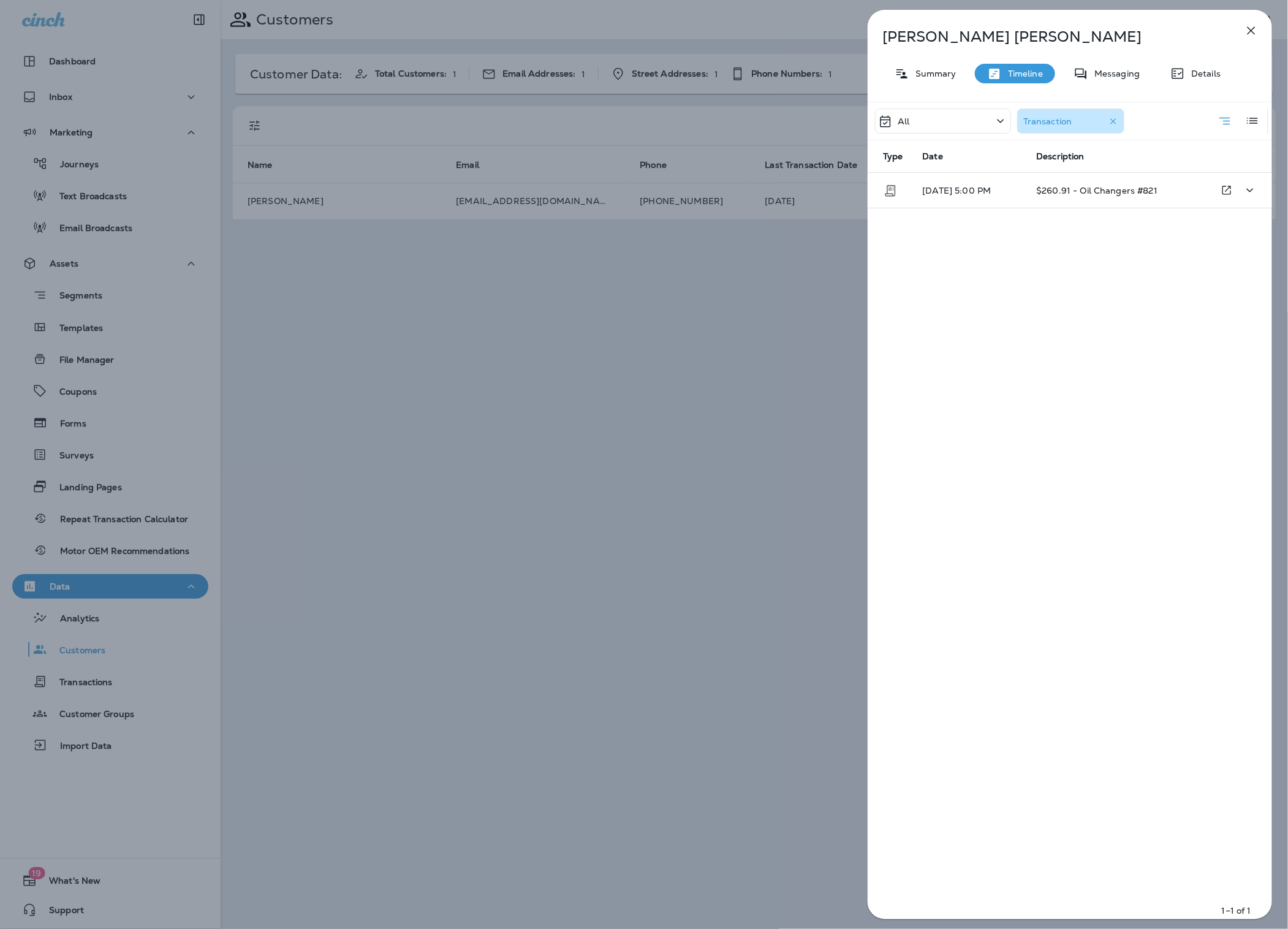
click at [1051, 184] on td "$260.91 - Oil Changers #821" at bounding box center [1116, 191] width 180 height 36
